Goal: Find specific page/section

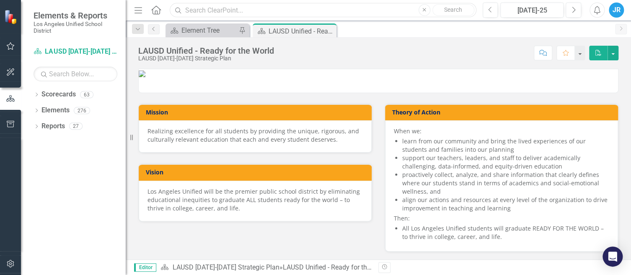
click at [218, 8] on input "text" at bounding box center [323, 10] width 306 height 15
drag, startPoint x: 212, startPoint y: 10, endPoint x: 186, endPoint y: 11, distance: 26.0
click at [186, 11] on input "ses parents" at bounding box center [323, 10] width 306 height 15
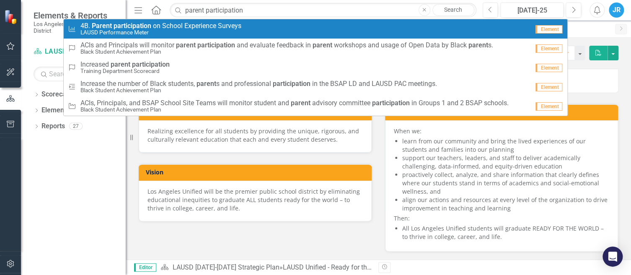
click at [169, 34] on small "LAUSD Performance Meter" at bounding box center [160, 32] width 161 height 6
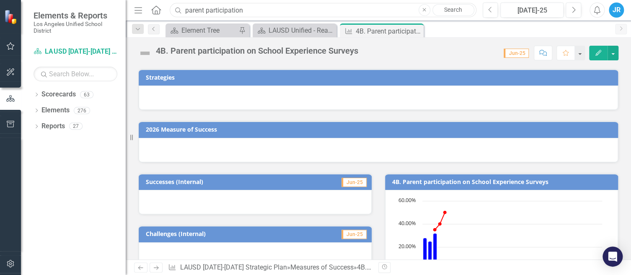
click at [257, 10] on input "parent participation" at bounding box center [323, 10] width 306 height 15
click at [254, 10] on input "parent participation school" at bounding box center [323, 10] width 306 height 15
drag, startPoint x: 274, startPoint y: 8, endPoint x: 185, endPoint y: 11, distance: 89.7
click at [185, 11] on input "parent participation school" at bounding box center [323, 10] width 306 height 15
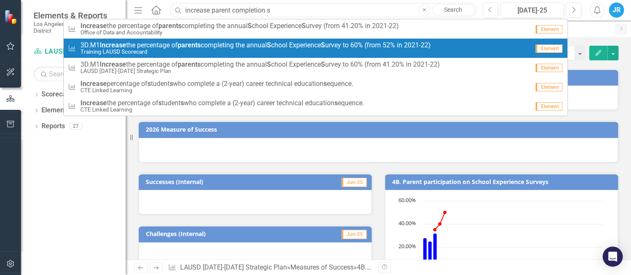
type input "increase parent completion s"
click at [201, 42] on strong "s" at bounding box center [198, 45] width 3 height 8
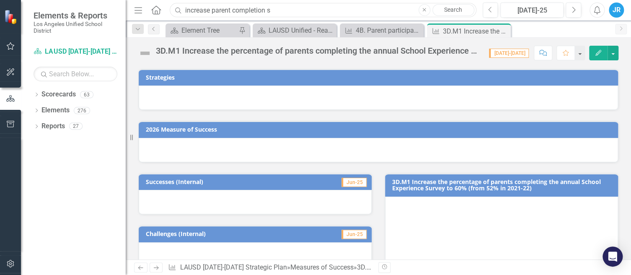
click at [279, 7] on input "increase parent completion s" at bounding box center [323, 10] width 306 height 15
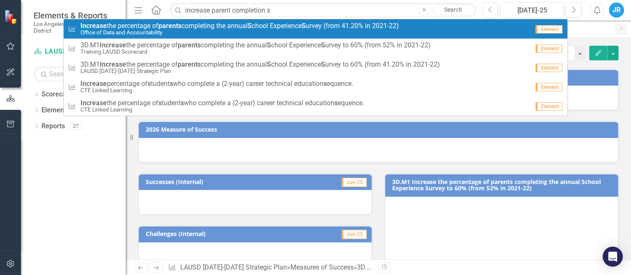
click at [257, 30] on small "Office of Data and Accountability" at bounding box center [239, 32] width 318 height 6
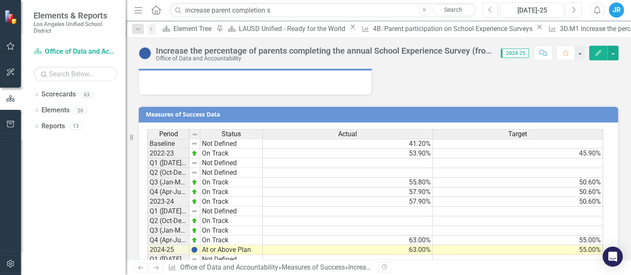
scroll to position [1000, 0]
